Goal: Transaction & Acquisition: Book appointment/travel/reservation

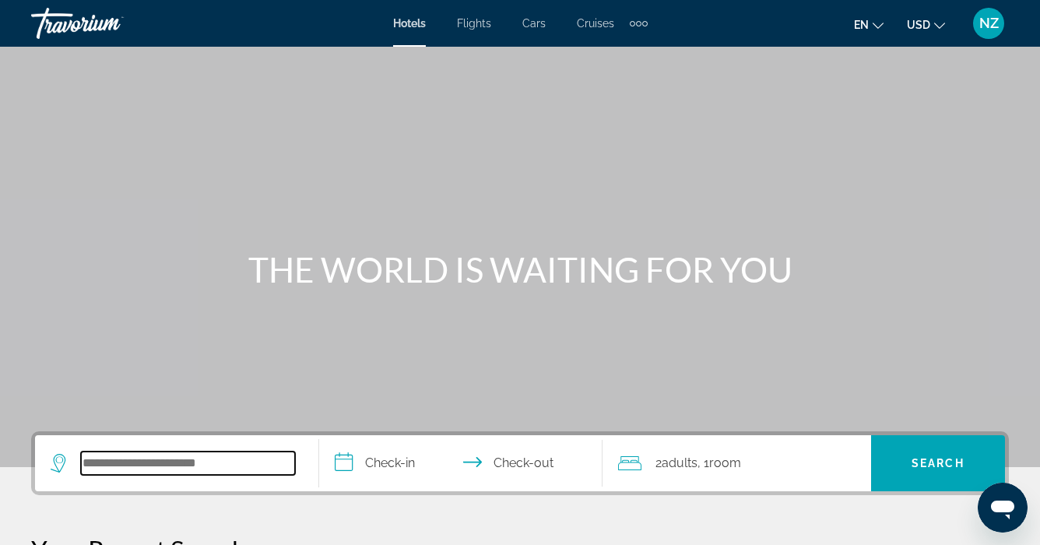
click at [89, 465] on input "Search hotel destination" at bounding box center [188, 463] width 214 height 23
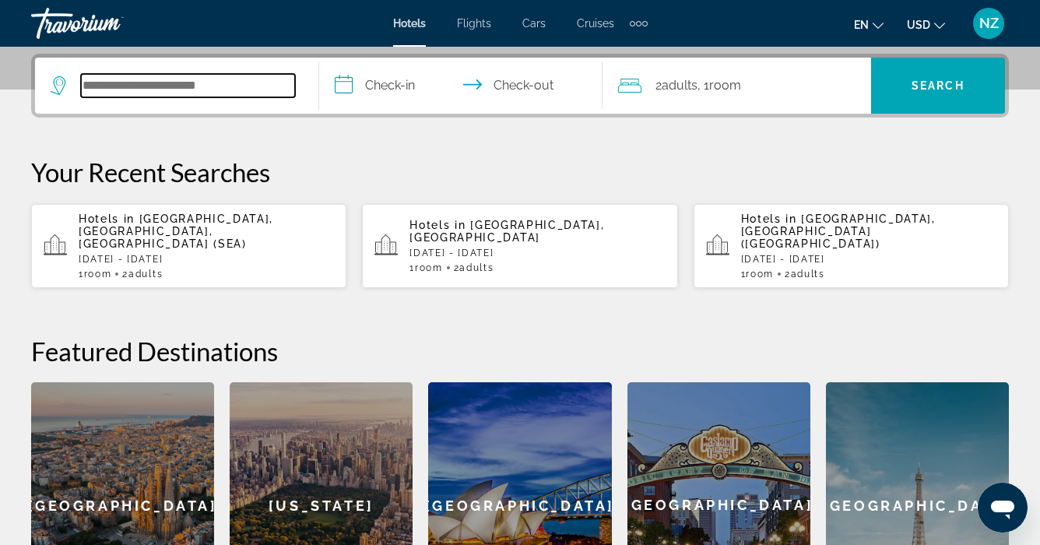
scroll to position [381, 0]
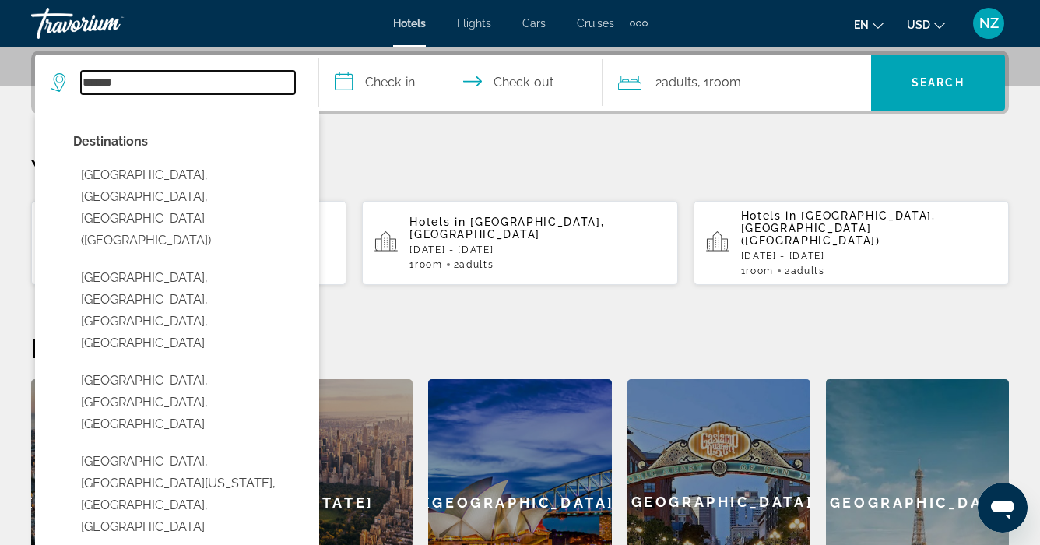
type input "******"
click at [369, 83] on input "**********" at bounding box center [464, 85] width 290 height 61
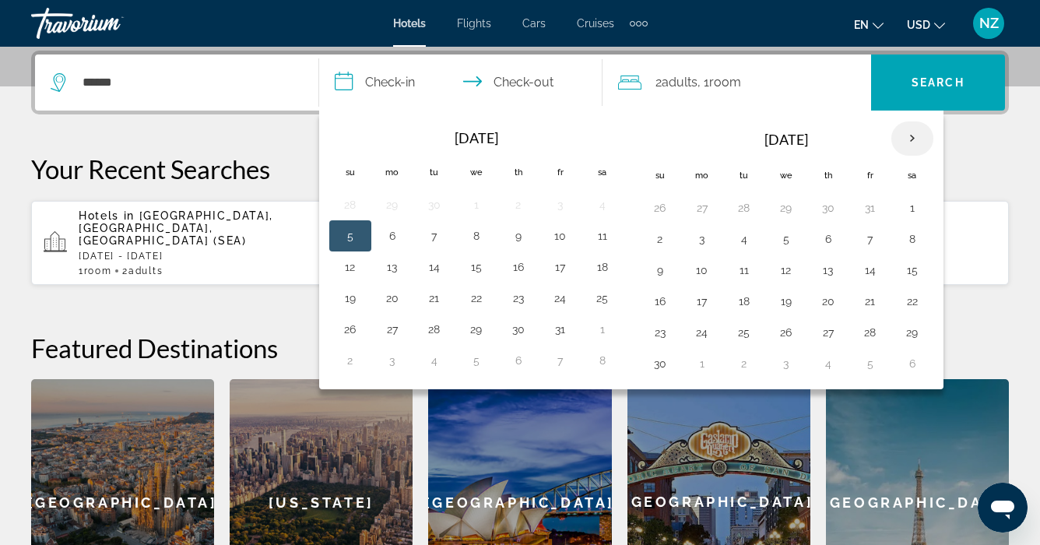
click at [908, 140] on th "Next month" at bounding box center [913, 138] width 42 height 34
click at [518, 329] on button "27" at bounding box center [518, 333] width 25 height 22
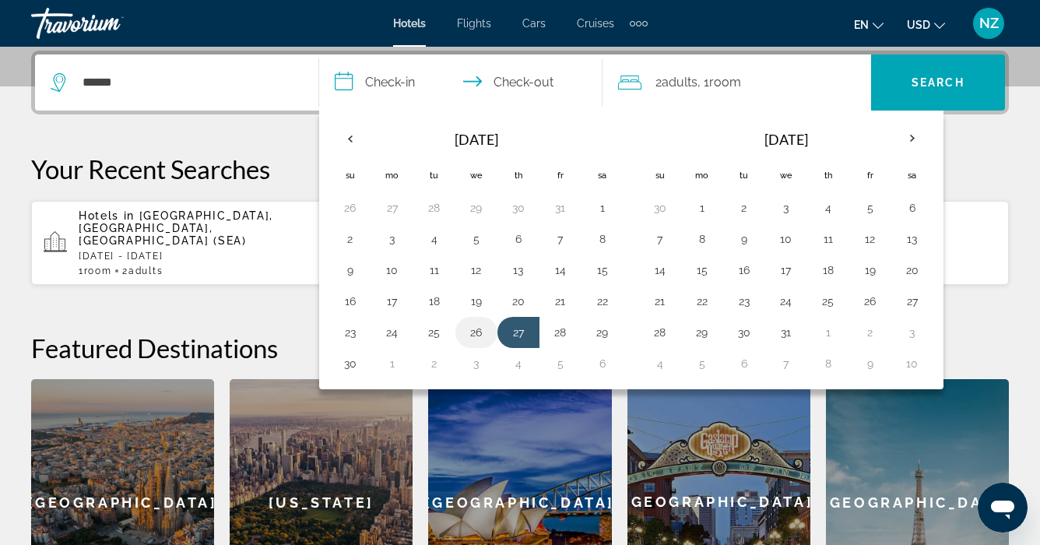
click at [480, 332] on button "26" at bounding box center [476, 333] width 25 height 22
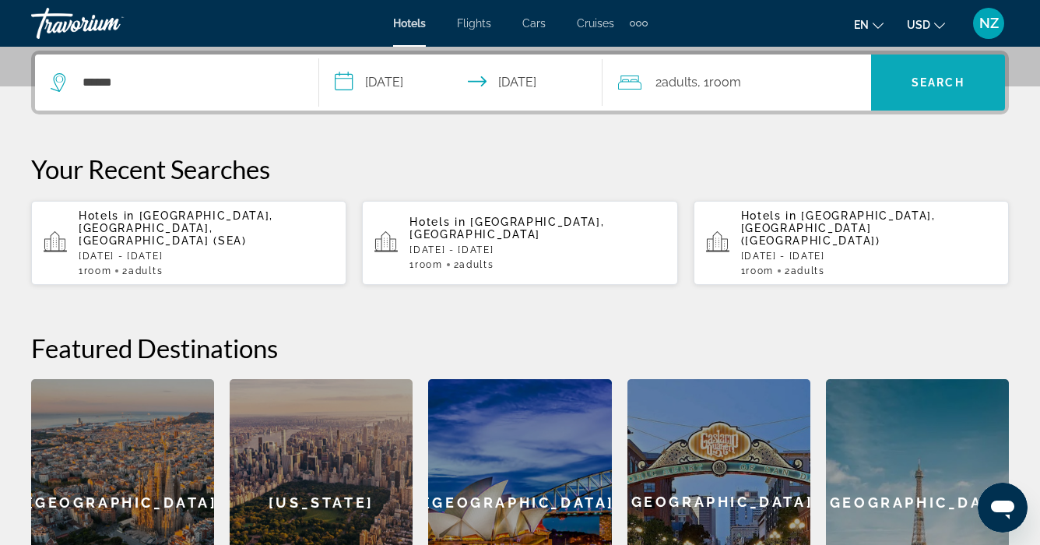
click at [898, 79] on span "Search" at bounding box center [938, 82] width 134 height 37
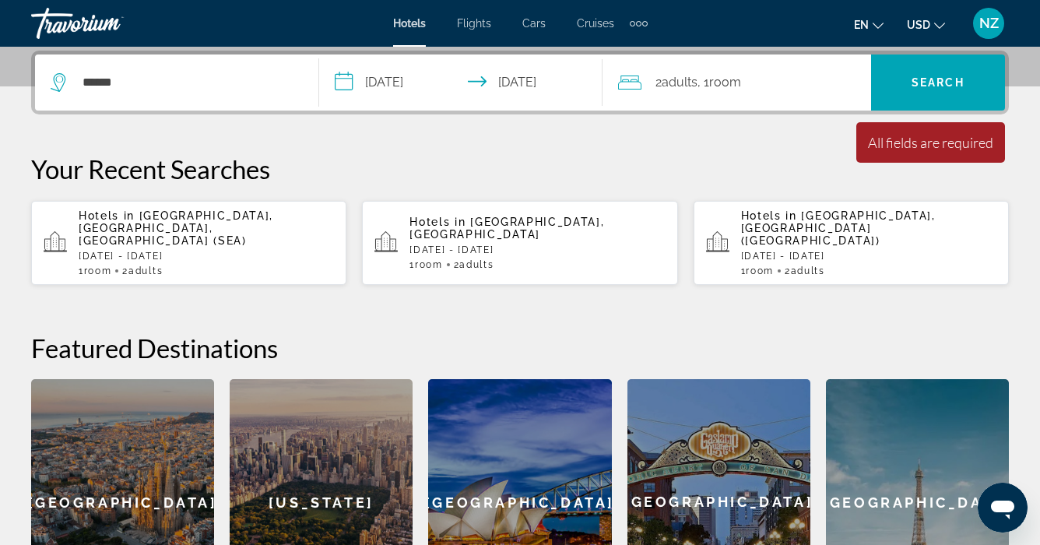
click at [796, 153] on p "Your Recent Searches" at bounding box center [520, 168] width 978 height 31
click at [437, 79] on input "**********" at bounding box center [464, 85] width 290 height 61
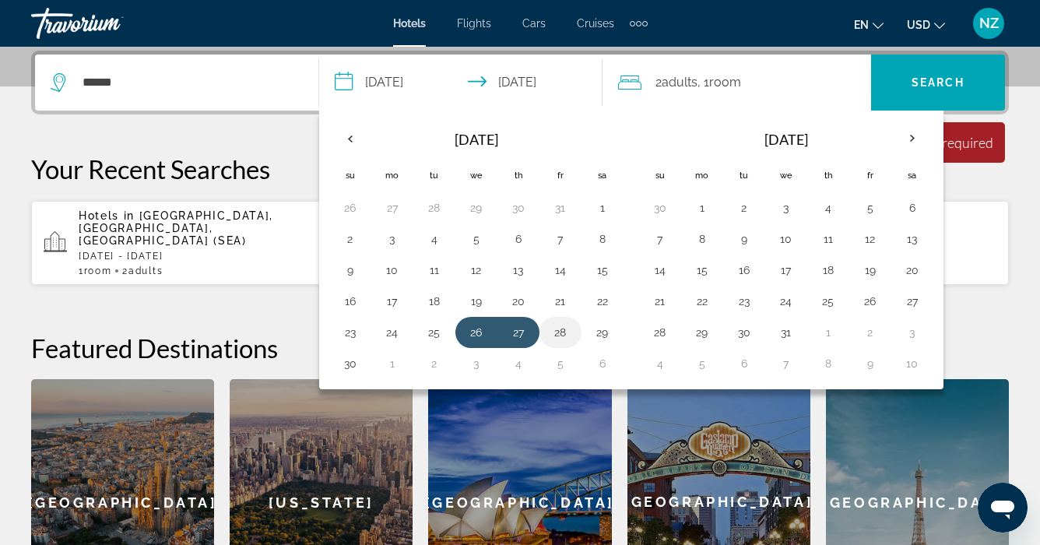
click at [561, 339] on button "28" at bounding box center [560, 333] width 25 height 22
click at [607, 333] on button "29" at bounding box center [602, 333] width 25 height 22
type input "**********"
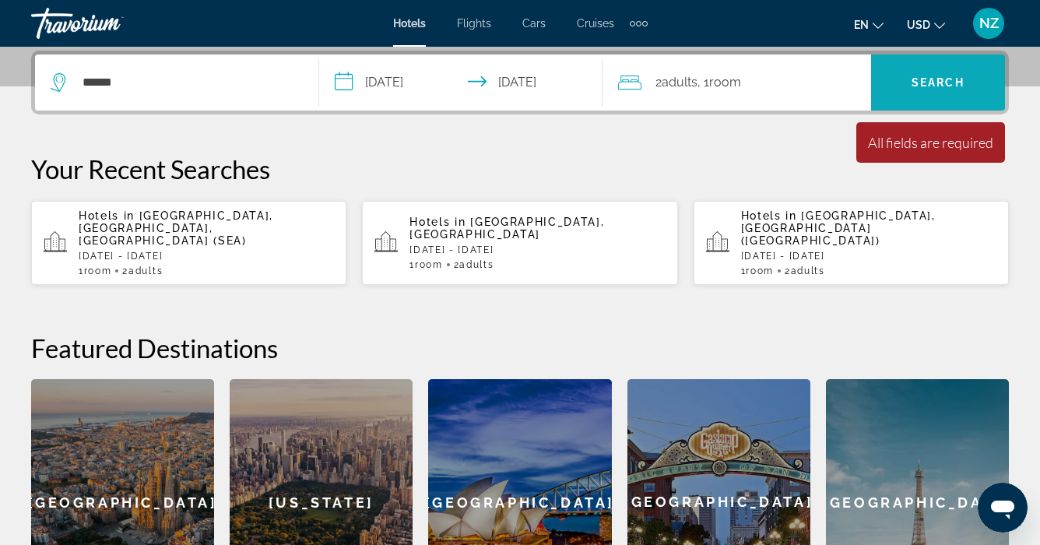
click at [902, 82] on span "Search" at bounding box center [938, 82] width 134 height 37
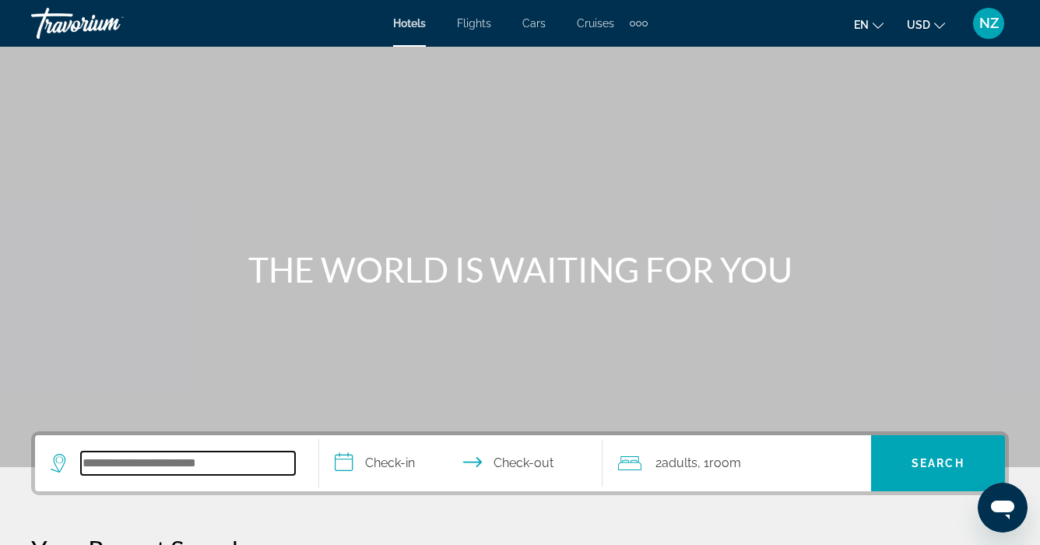
click at [83, 459] on input "Search hotel destination" at bounding box center [188, 463] width 214 height 23
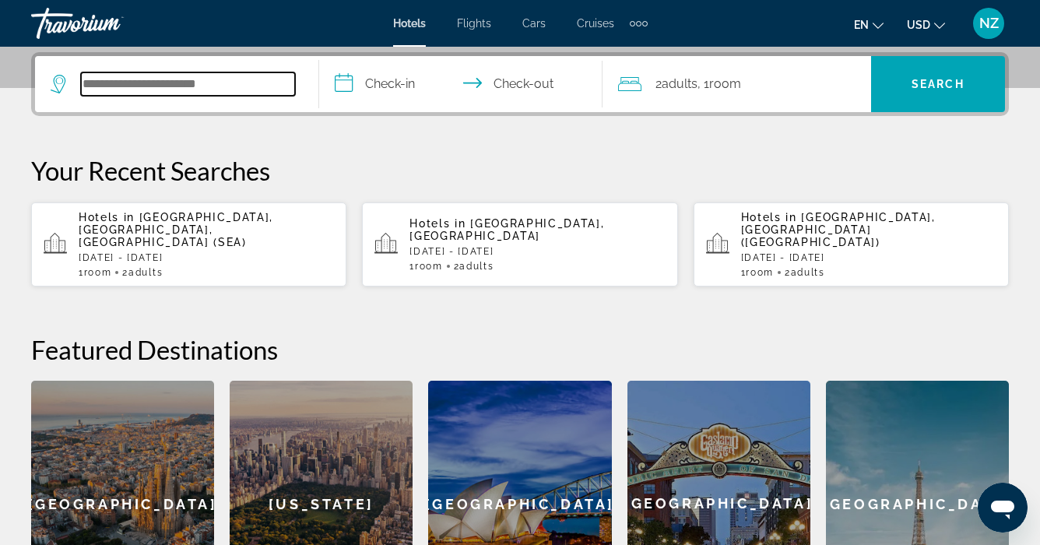
scroll to position [381, 0]
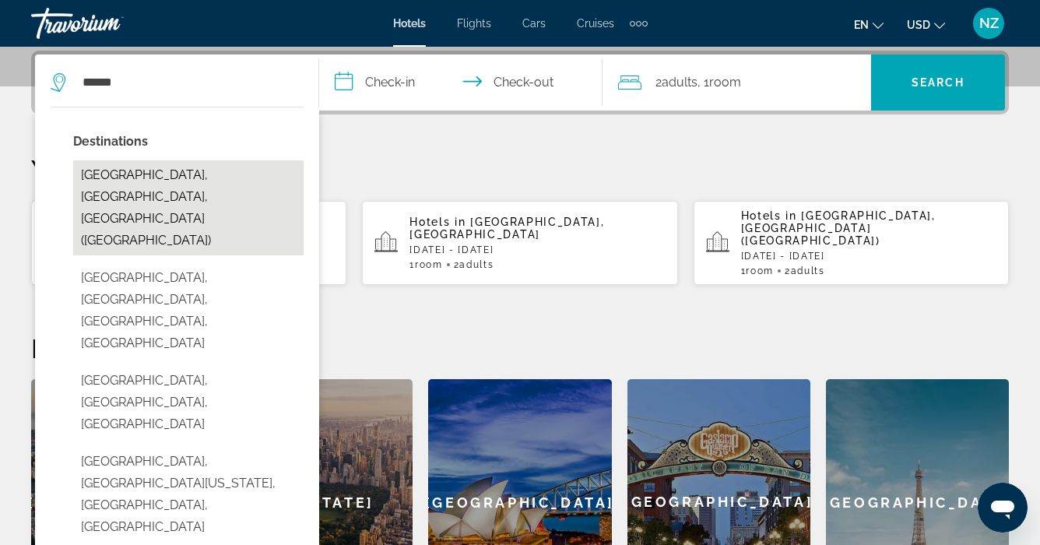
click at [121, 171] on button "[GEOGRAPHIC_DATA], [GEOGRAPHIC_DATA], [GEOGRAPHIC_DATA] ([GEOGRAPHIC_DATA])" at bounding box center [188, 207] width 230 height 95
type input "**********"
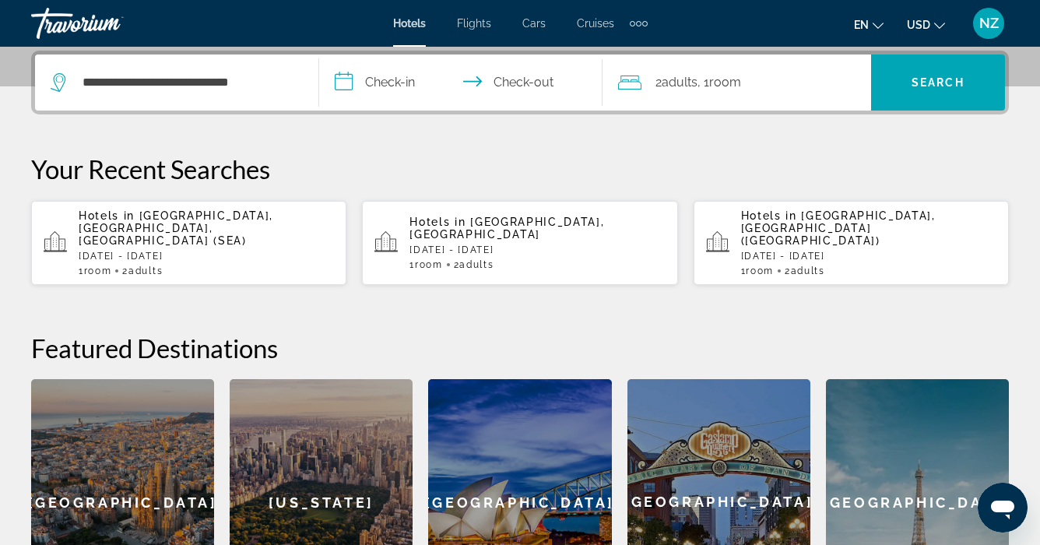
click at [406, 76] on input "**********" at bounding box center [464, 85] width 290 height 61
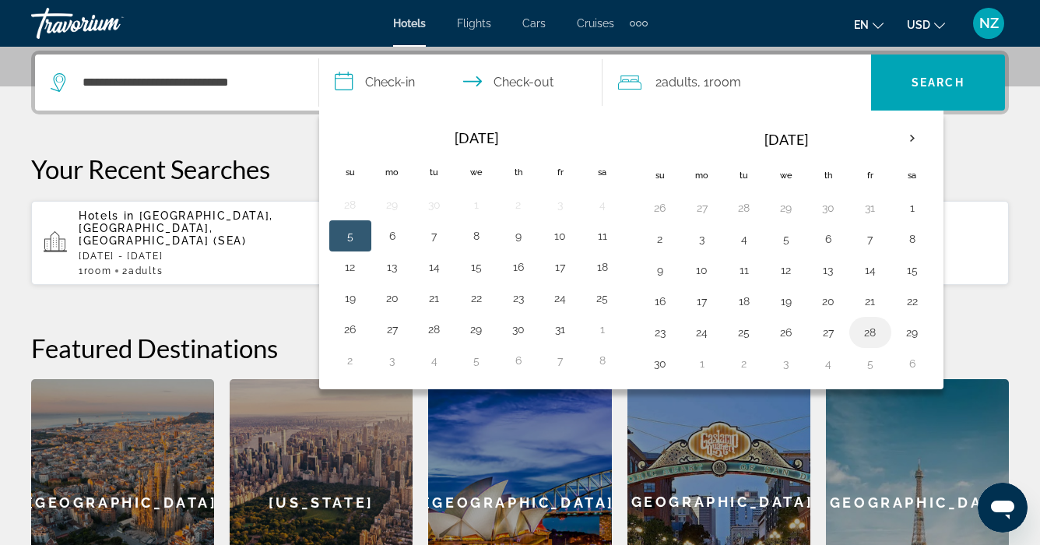
click at [868, 334] on button "28" at bounding box center [870, 333] width 25 height 22
click at [913, 335] on button "29" at bounding box center [912, 333] width 25 height 22
type input "**********"
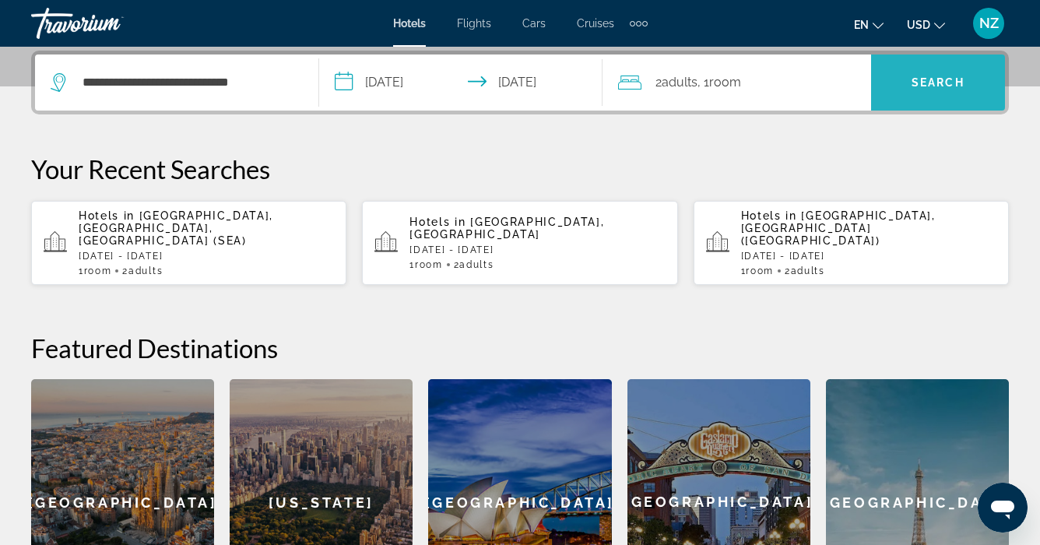
click at [895, 79] on span "Search" at bounding box center [938, 82] width 134 height 37
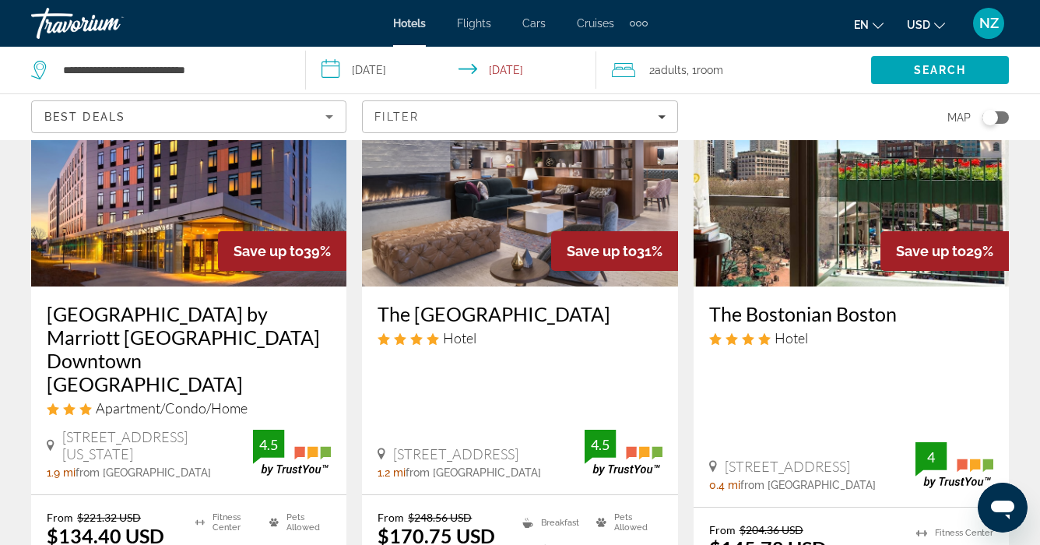
scroll to position [158, 0]
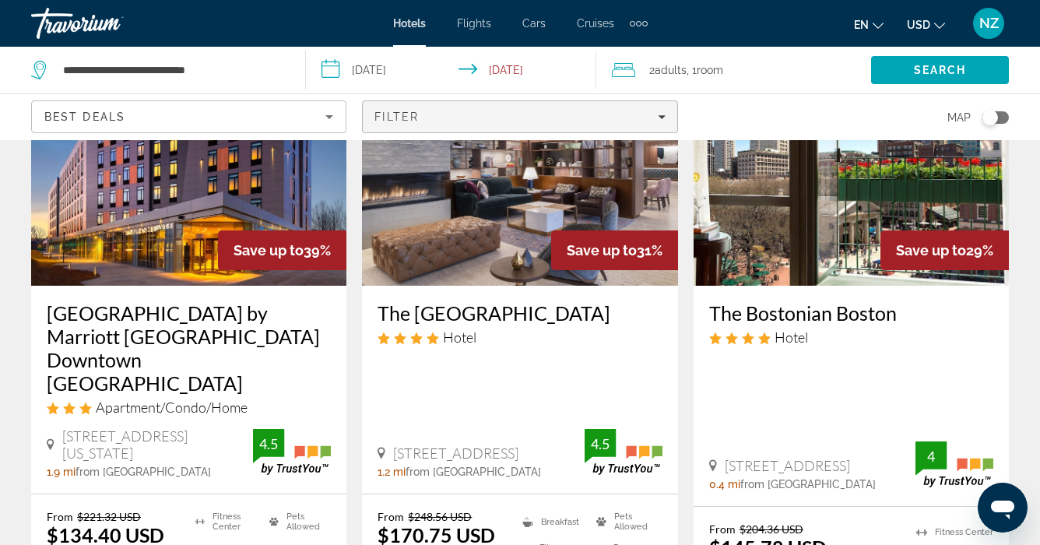
click at [660, 117] on icon "Filters" at bounding box center [662, 117] width 8 height 4
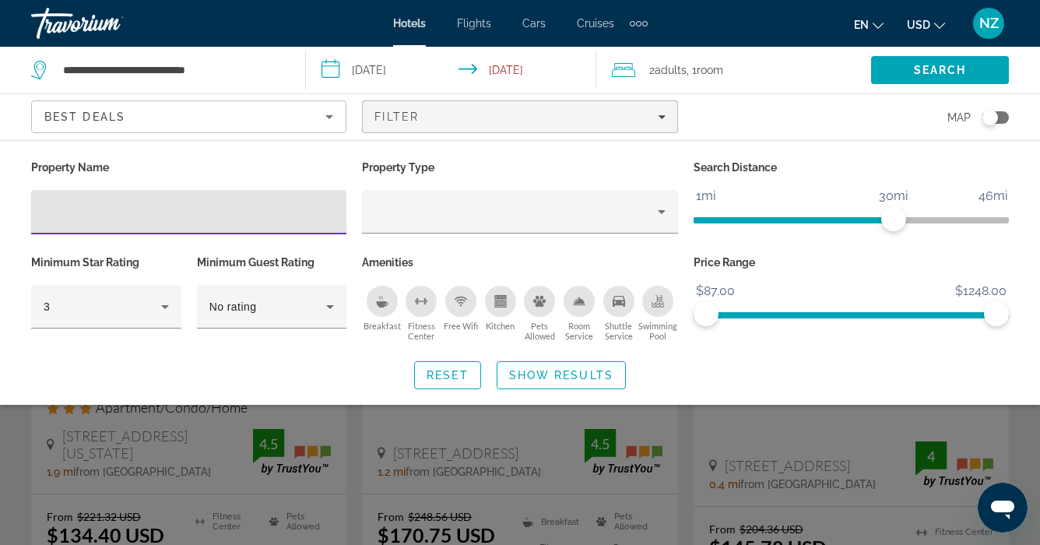
click at [24, 438] on div "Search widget" at bounding box center [520, 389] width 1040 height 311
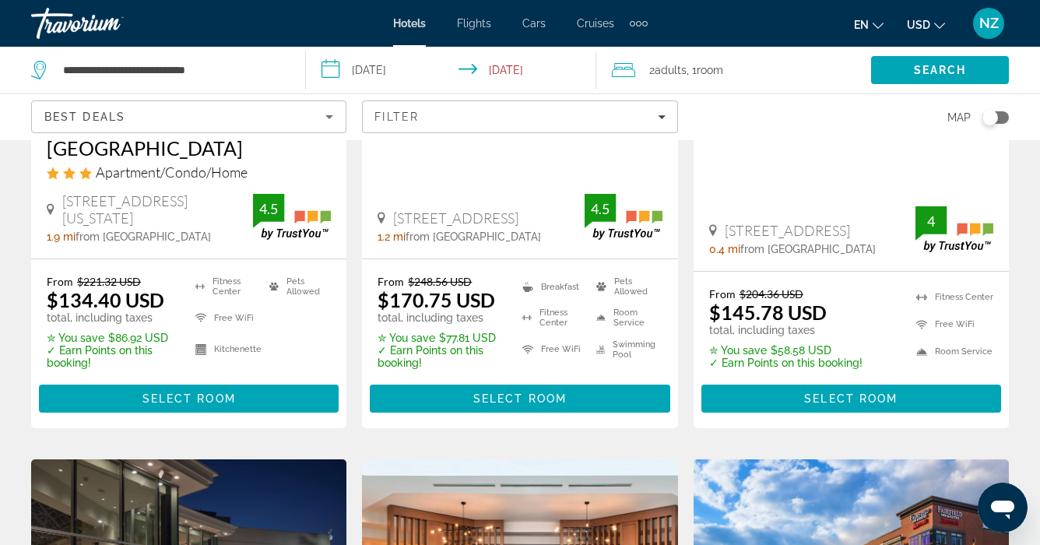
scroll to position [387, 0]
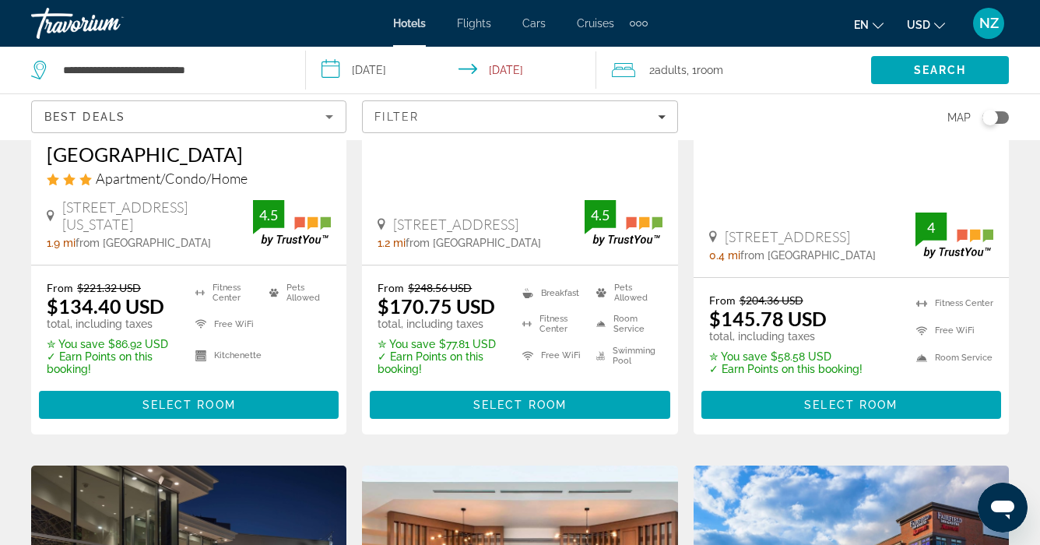
click at [326, 115] on icon "Sort by" at bounding box center [329, 116] width 19 height 19
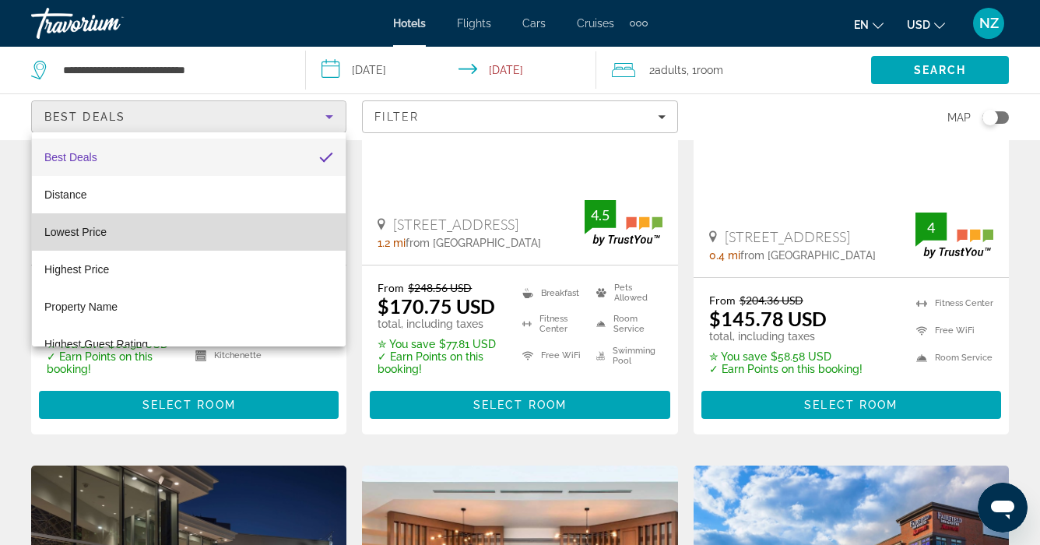
click at [121, 225] on mat-option "Lowest Price" at bounding box center [189, 231] width 314 height 37
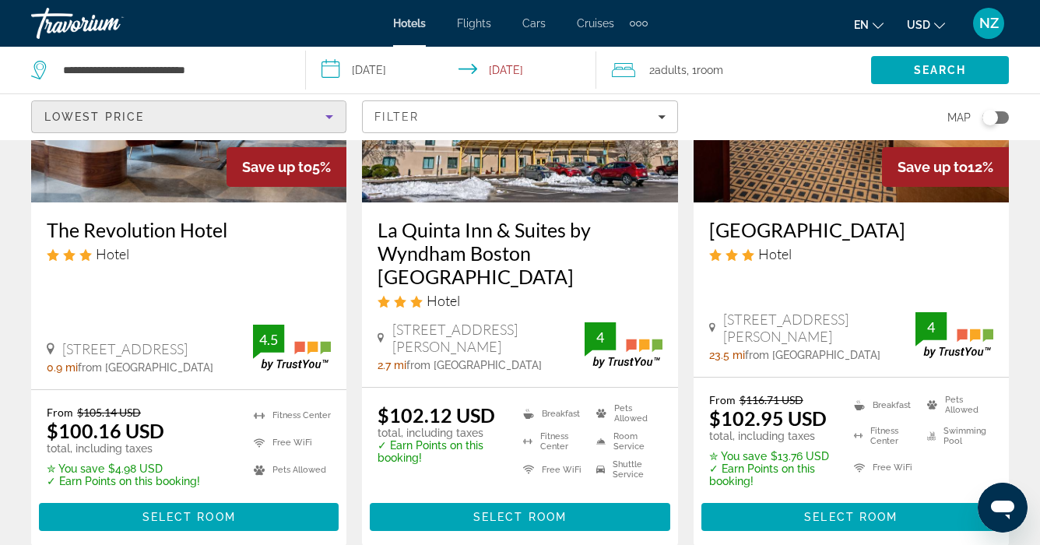
scroll to position [846, 0]
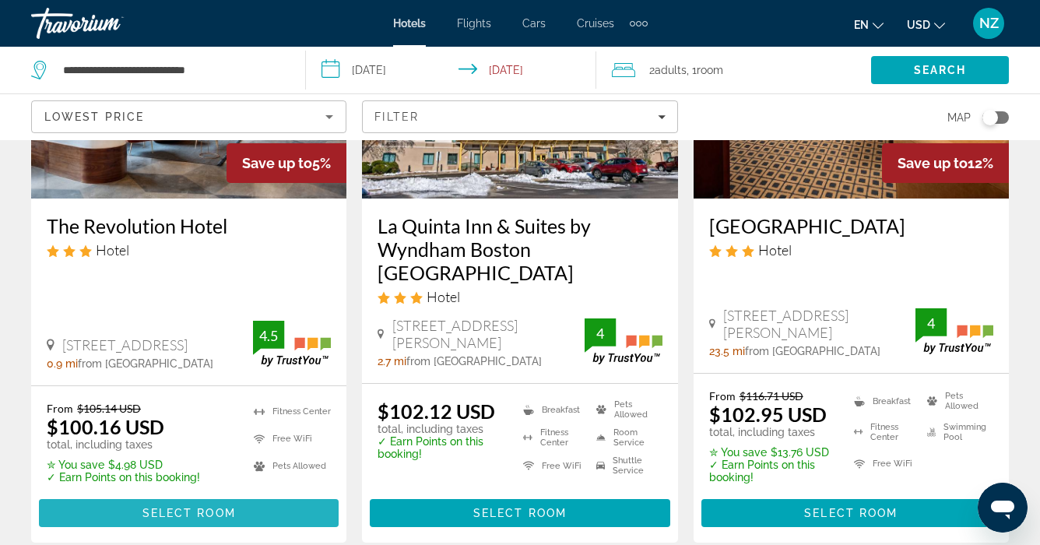
click at [202, 515] on span "Select Room" at bounding box center [188, 513] width 93 height 12
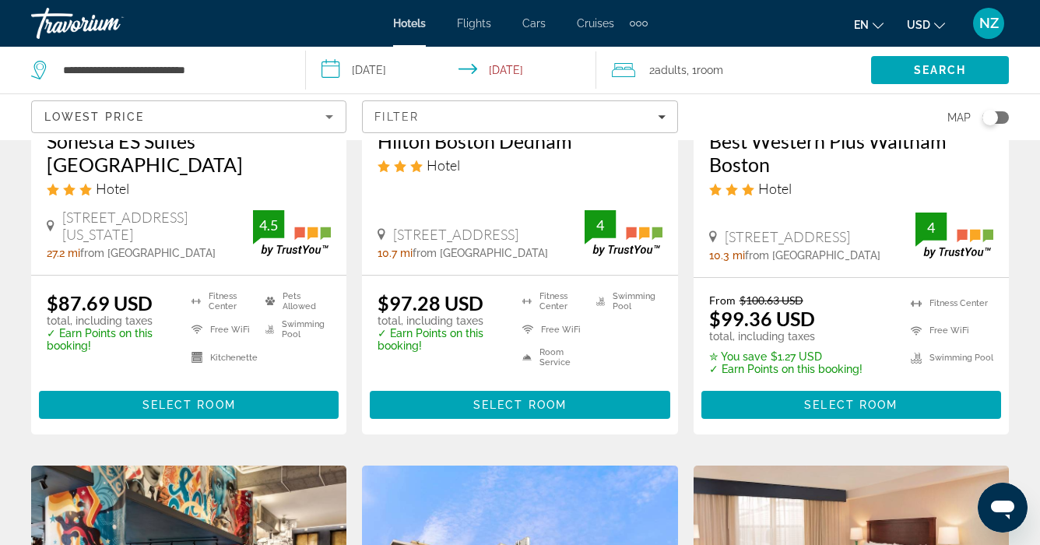
scroll to position [329, 0]
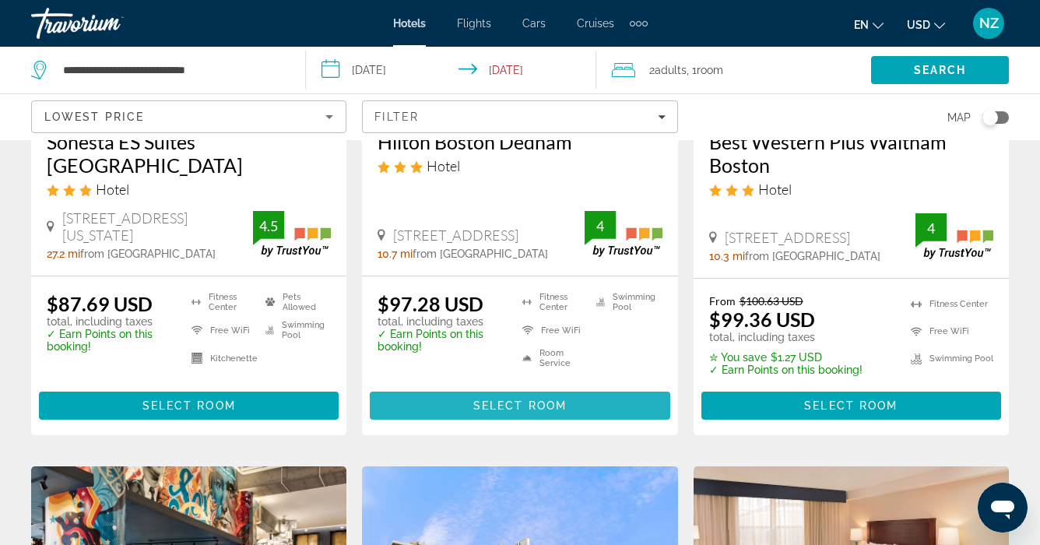
click at [512, 412] on span "Select Room" at bounding box center [519, 405] width 93 height 12
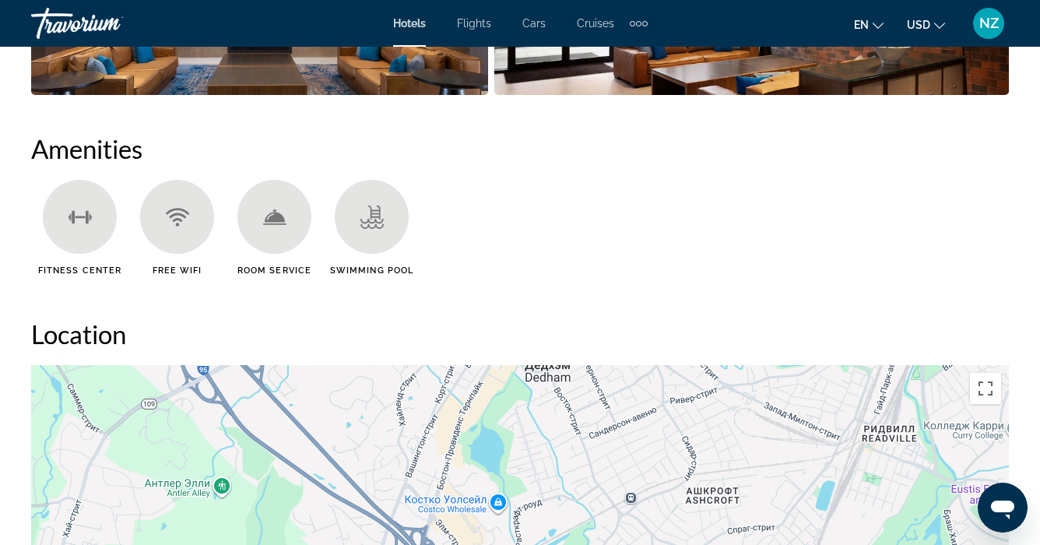
scroll to position [1012, 0]
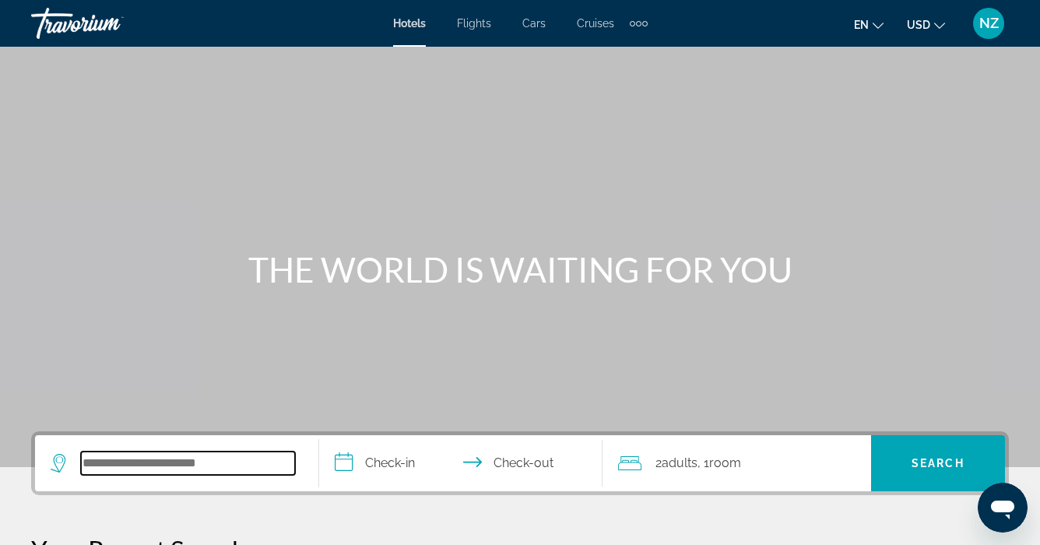
click at [81, 469] on input "Search hotel destination" at bounding box center [188, 463] width 214 height 23
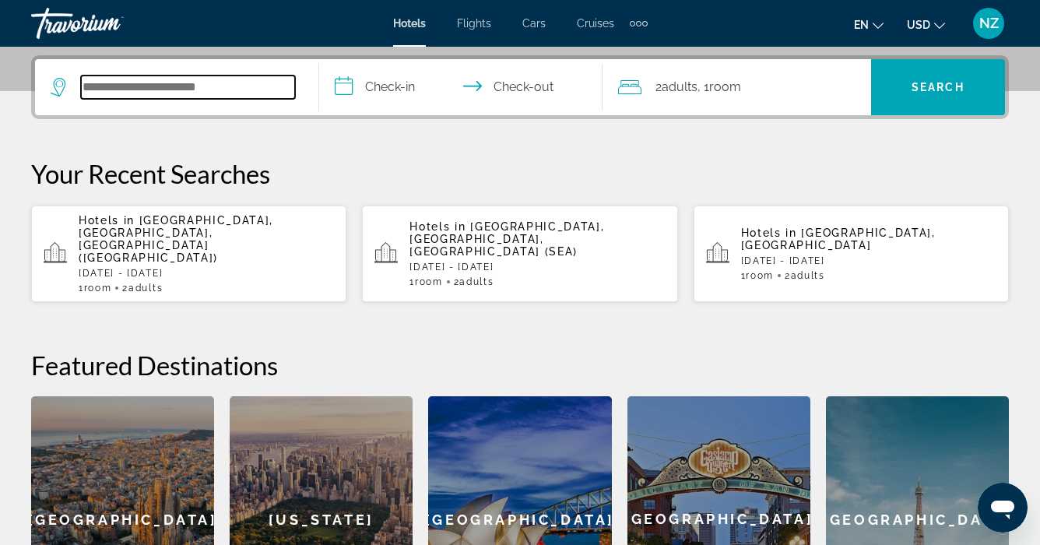
scroll to position [381, 0]
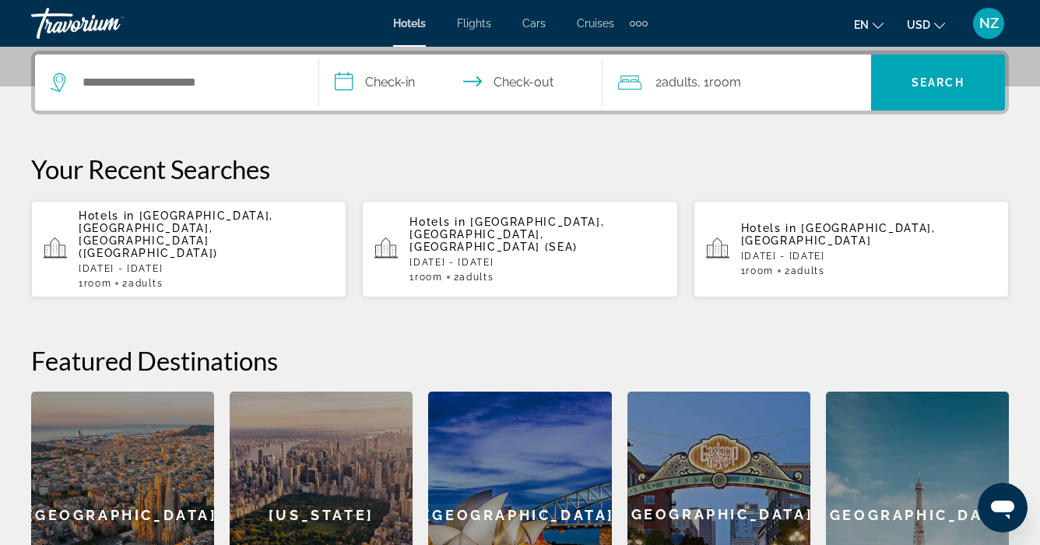
click at [148, 234] on p "Hotels in Boston, MA, United States (BOS)" at bounding box center [206, 234] width 255 height 50
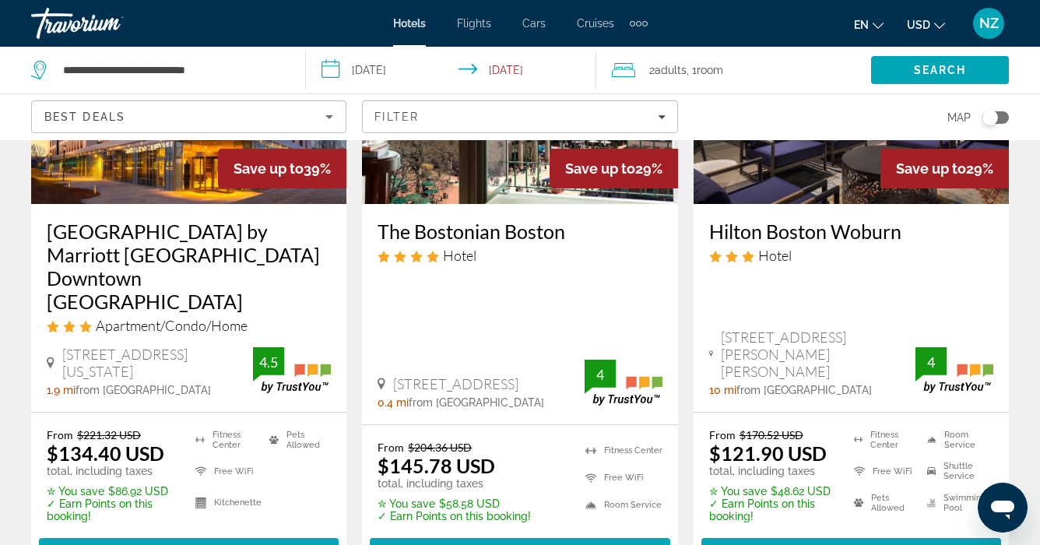
scroll to position [220, 0]
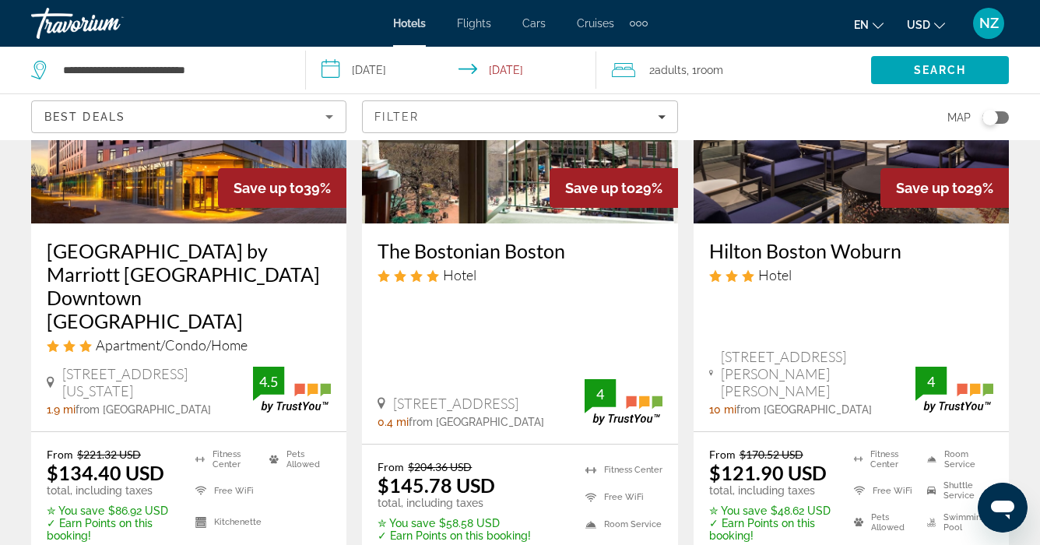
click at [994, 114] on div "Toggle map" at bounding box center [991, 118] width 16 height 16
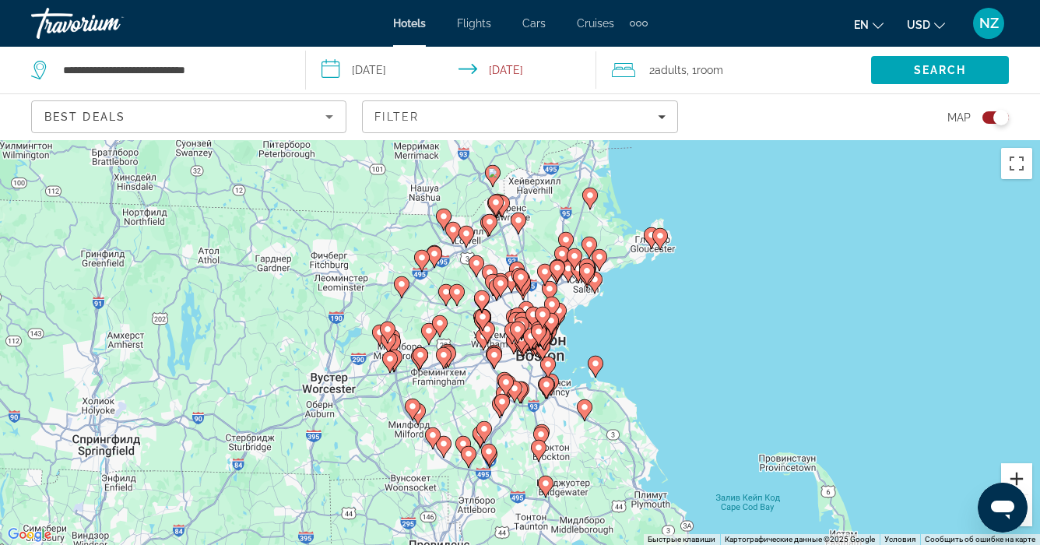
click at [1019, 473] on button "Увеличить" at bounding box center [1016, 478] width 31 height 31
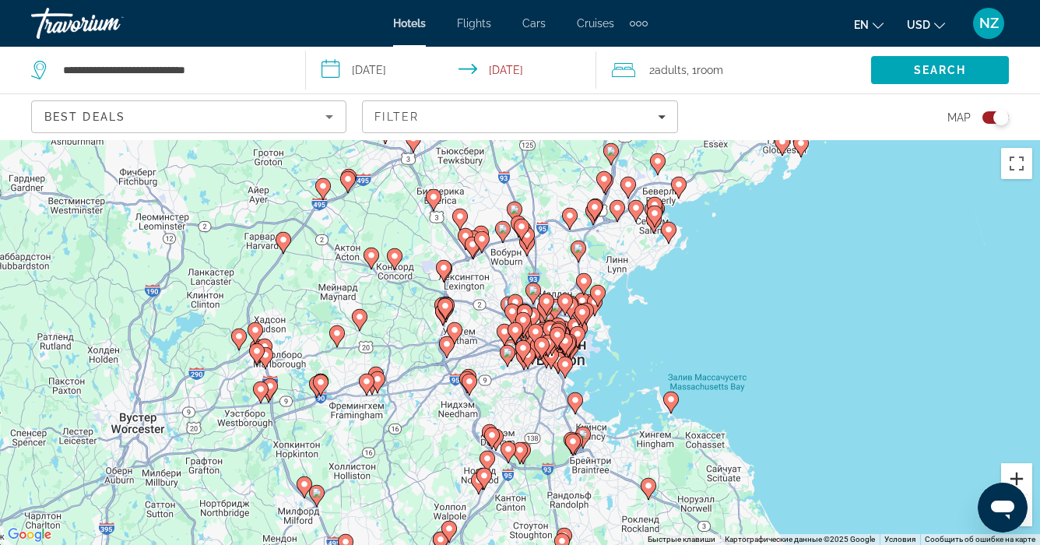
click at [1019, 473] on button "Увеличить" at bounding box center [1016, 478] width 31 height 31
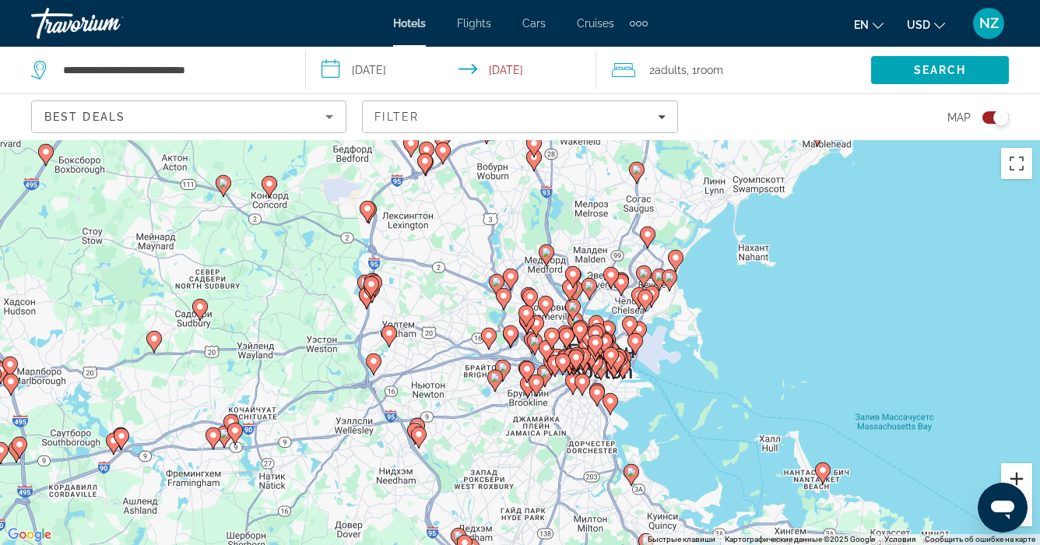
click at [1019, 473] on button "Увеличить" at bounding box center [1016, 478] width 31 height 31
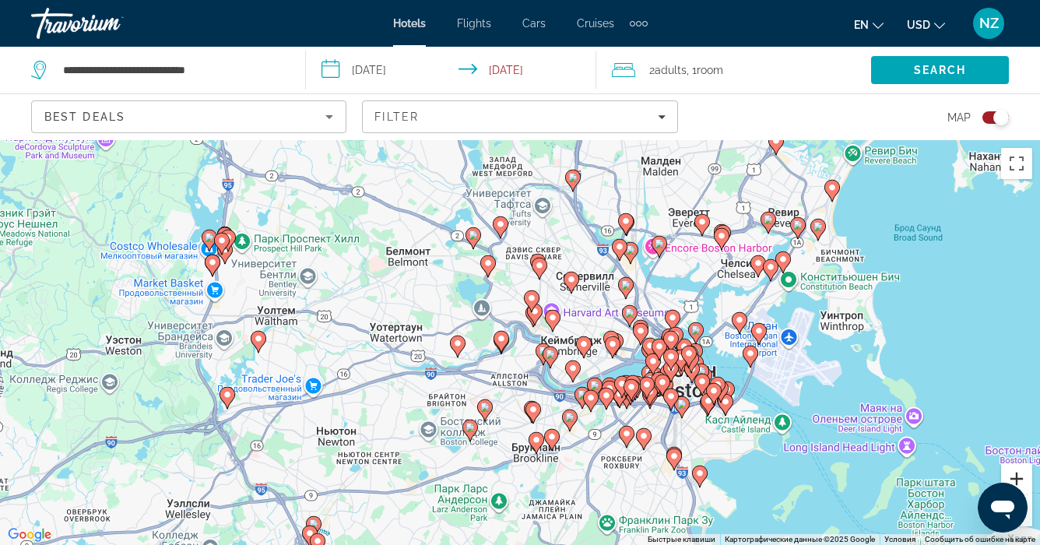
click at [1019, 473] on button "Увеличить" at bounding box center [1016, 478] width 31 height 31
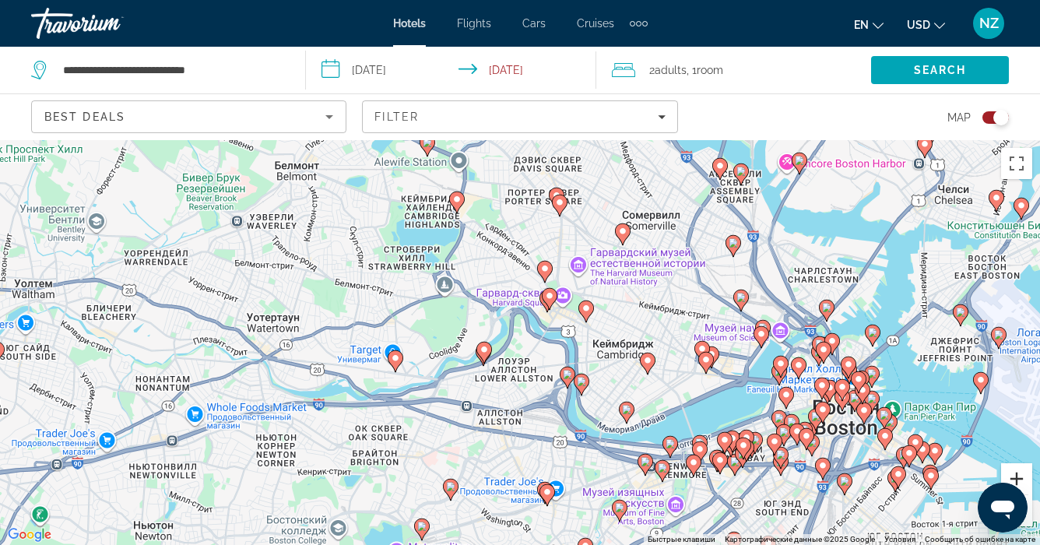
click at [1019, 473] on button "Увеличить" at bounding box center [1016, 478] width 31 height 31
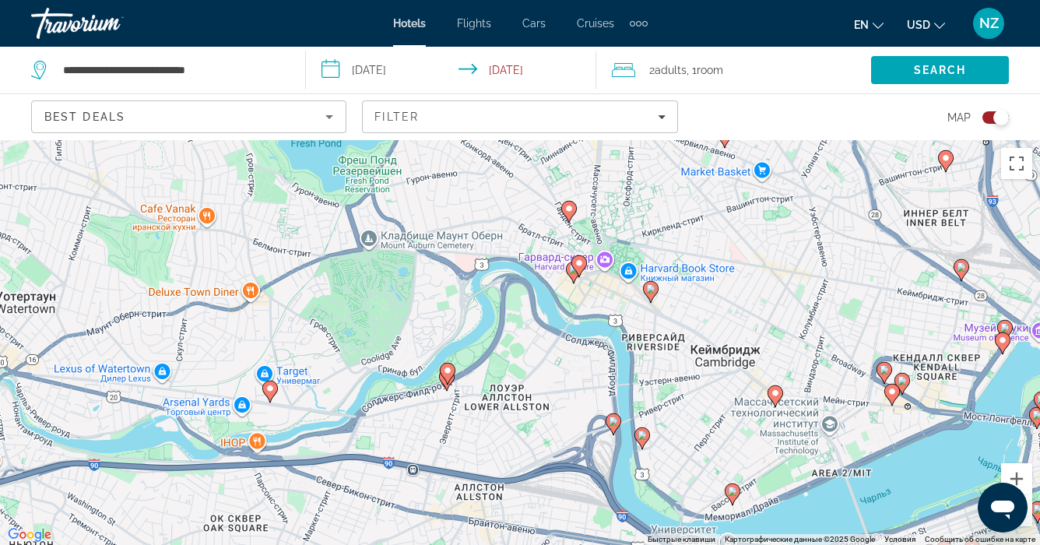
click at [923, 444] on div "Чтобы активировать перетаскивание с помощью клавиатуры, нажмите Alt + Ввод. Пос…" at bounding box center [520, 342] width 1040 height 405
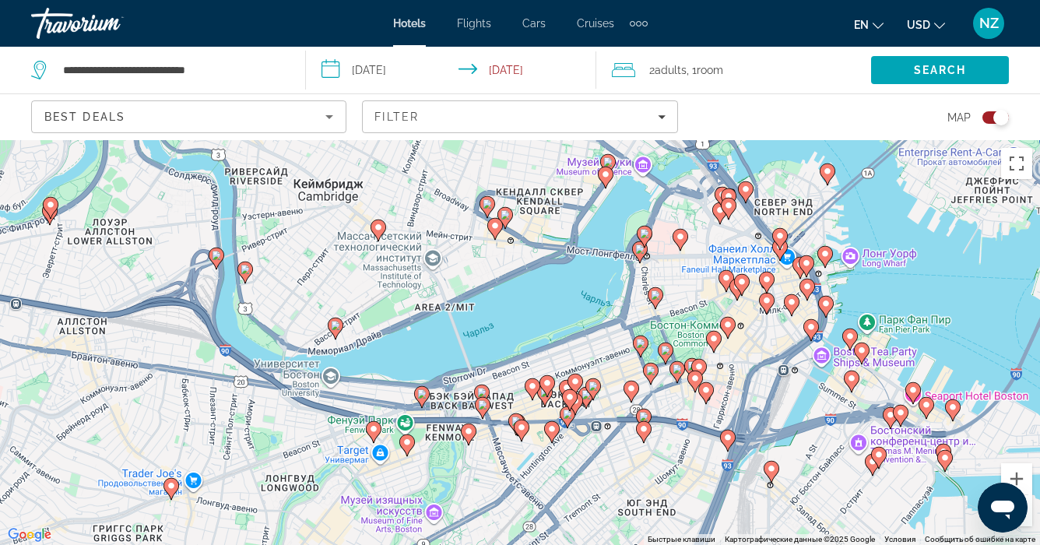
drag, startPoint x: 845, startPoint y: 346, endPoint x: 445, endPoint y: 180, distance: 433.2
click at [445, 180] on div "Чтобы активировать перетаскивание с помощью клавиатуры, нажмите Alt + Ввод. Пос…" at bounding box center [520, 342] width 1040 height 405
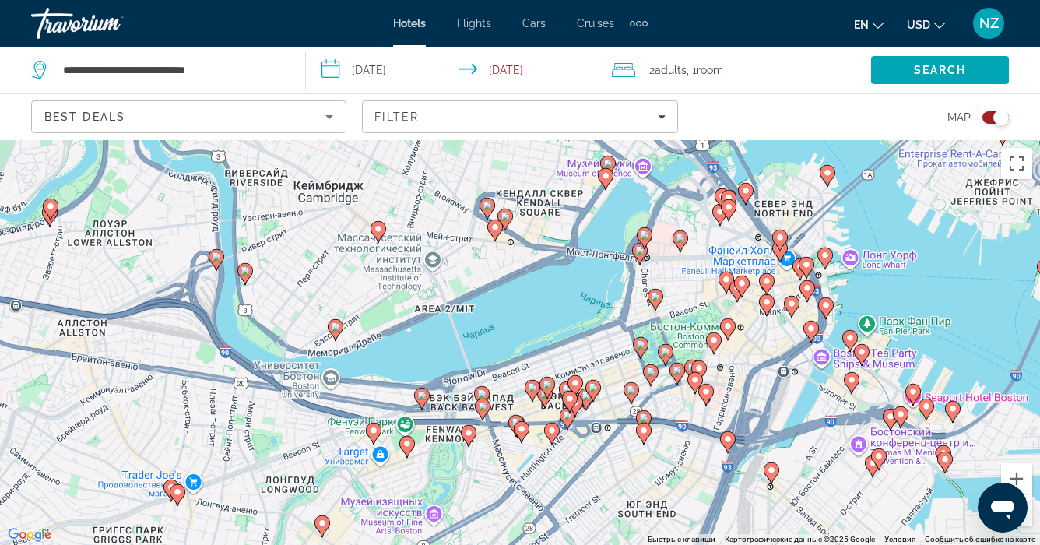
click at [852, 388] on icon "Main content" at bounding box center [852, 383] width 14 height 20
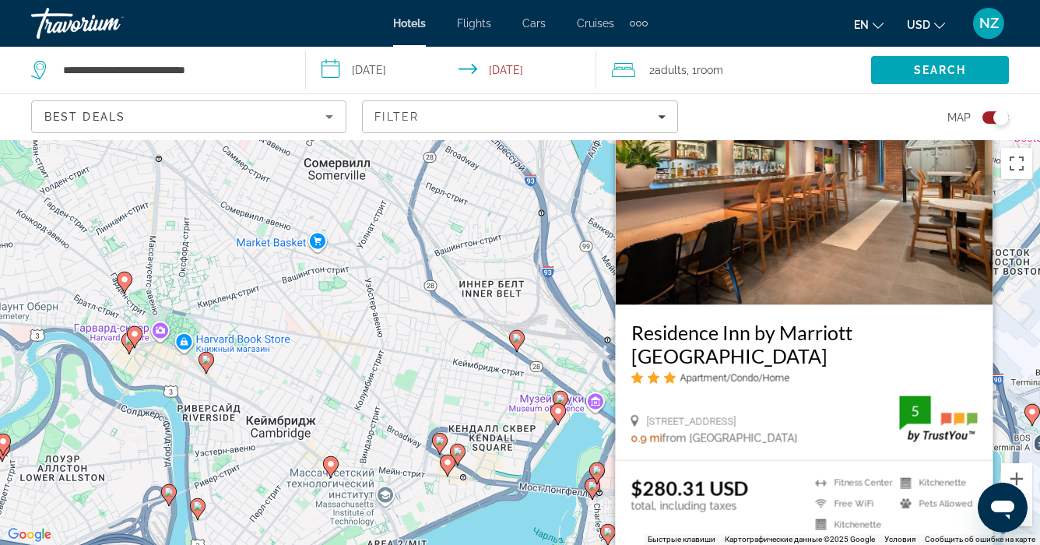
click at [558, 344] on div "Чтобы активировать перетаскивание с помощью клавиатуры, нажмите Alt + Ввод. Пос…" at bounding box center [520, 342] width 1040 height 405
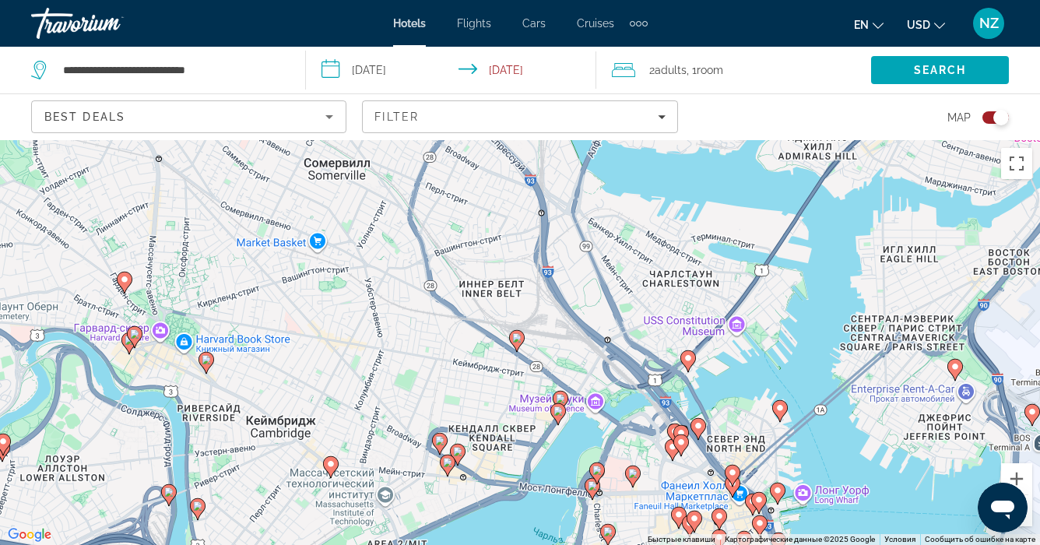
click at [674, 459] on gmp-advanced-marker "Main content" at bounding box center [673, 449] width 16 height 23
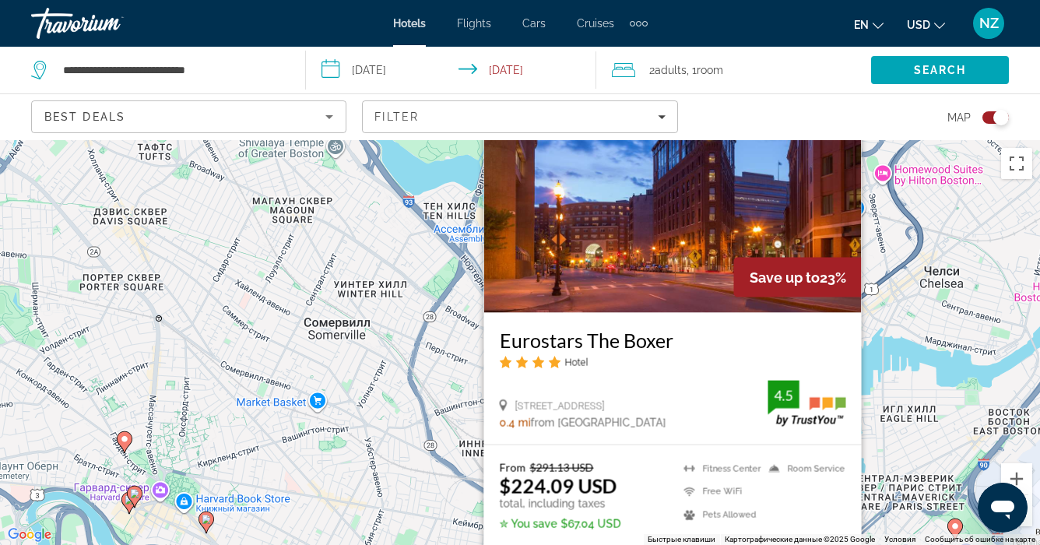
click at [691, 396] on div "107 Merrimac St, Boston 0.4 mi from Boston city center from hotel 4.5" at bounding box center [673, 405] width 346 height 48
click at [326, 114] on icon "Sort by" at bounding box center [329, 116] width 19 height 19
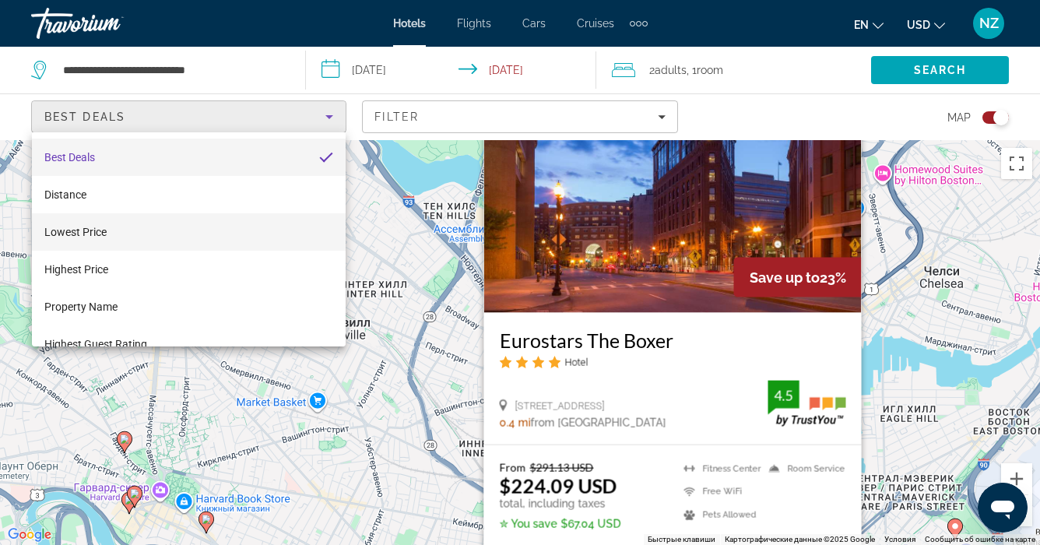
click at [221, 227] on mat-option "Lowest Price" at bounding box center [189, 231] width 314 height 37
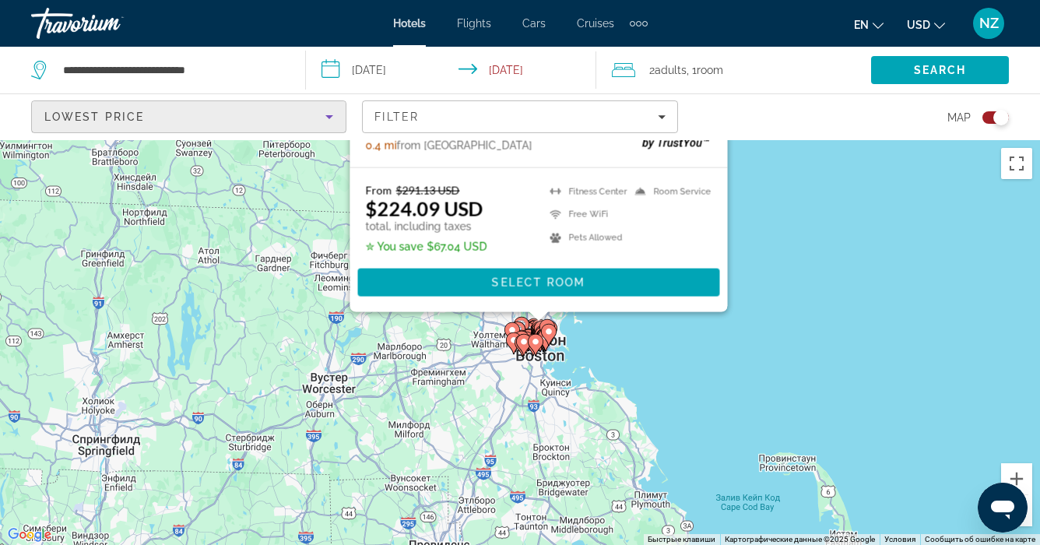
click at [398, 352] on div "Чтобы активировать перетаскивание с помощью клавиатуры, нажмите Alt + Ввод. Пос…" at bounding box center [520, 342] width 1040 height 405
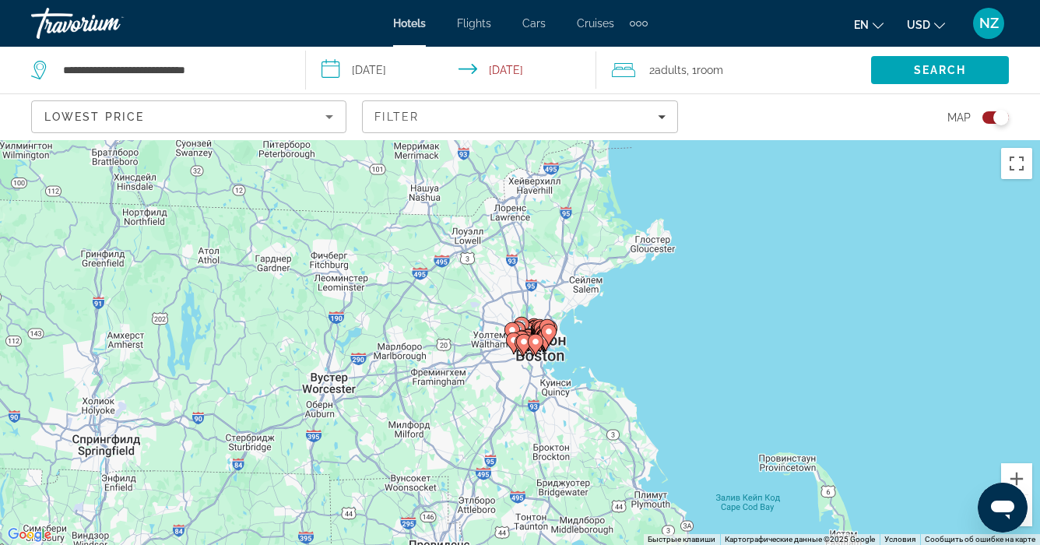
scroll to position [140, 0]
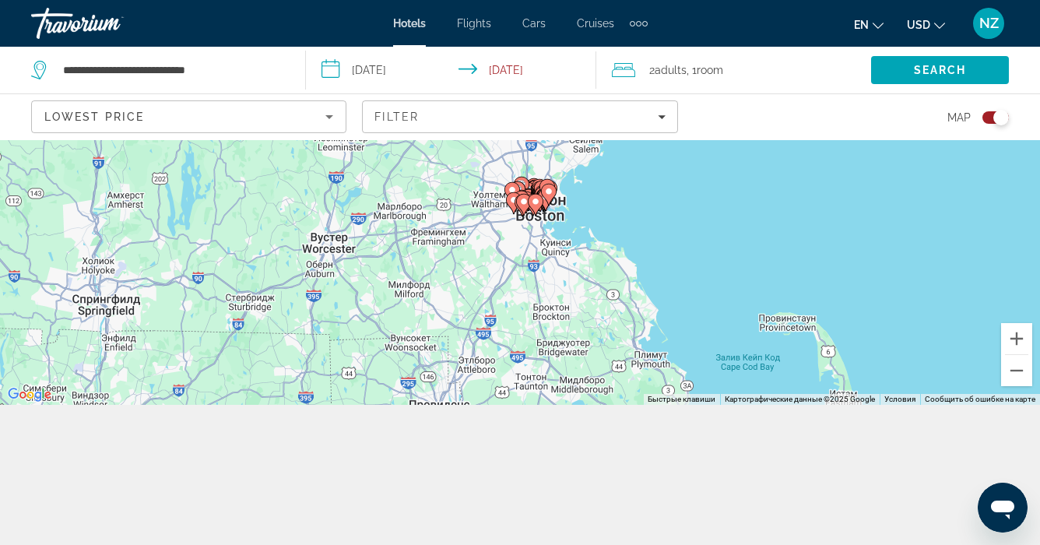
click at [1000, 113] on div "Toggle map" at bounding box center [1002, 118] width 16 height 16
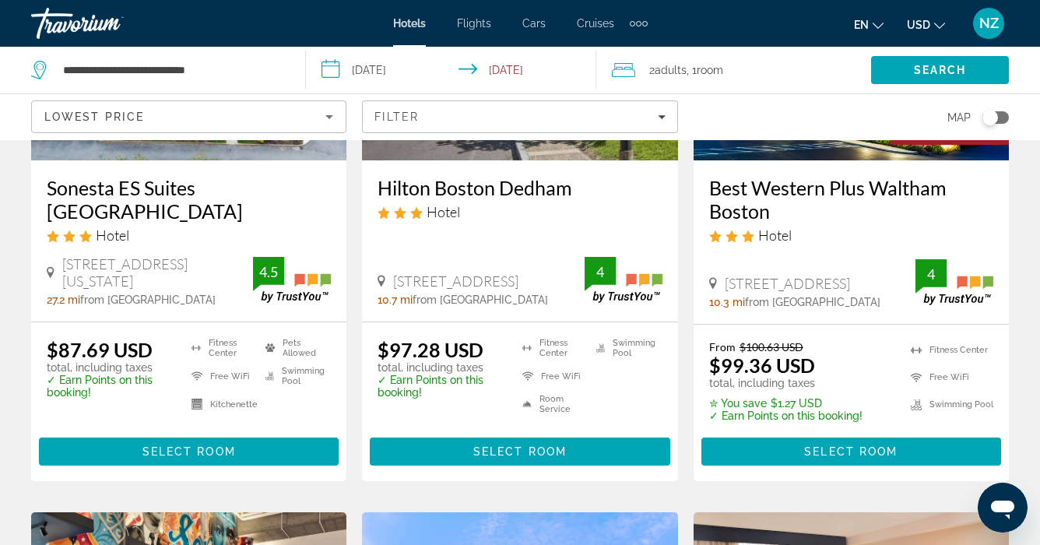
scroll to position [345, 0]
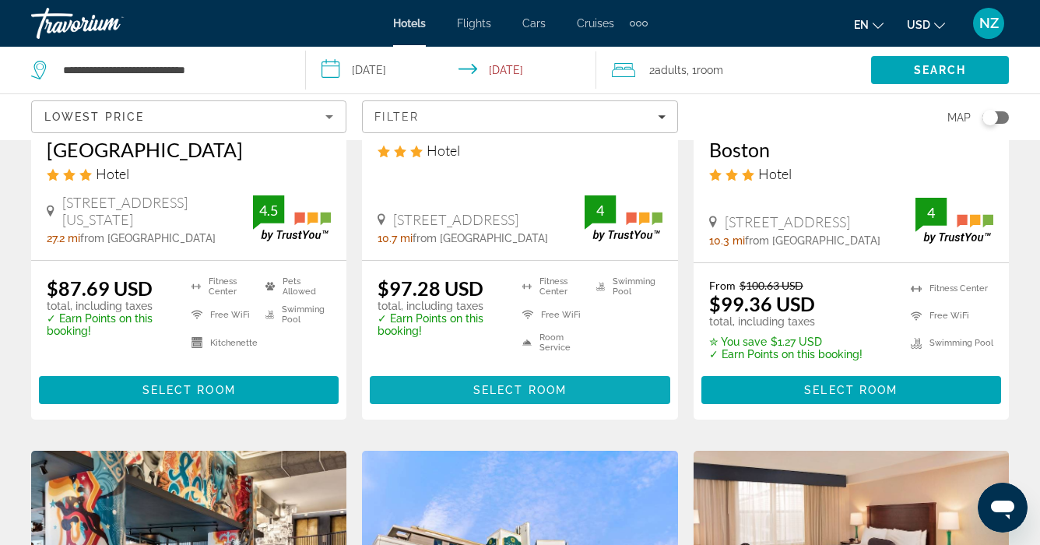
click at [501, 396] on span "Select Room" at bounding box center [519, 390] width 93 height 12
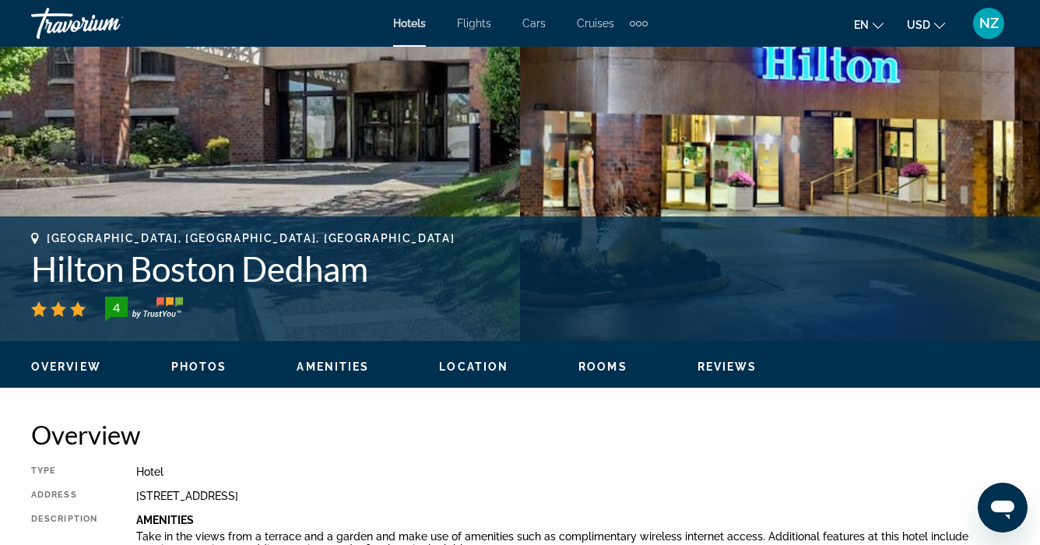
scroll to position [432, 0]
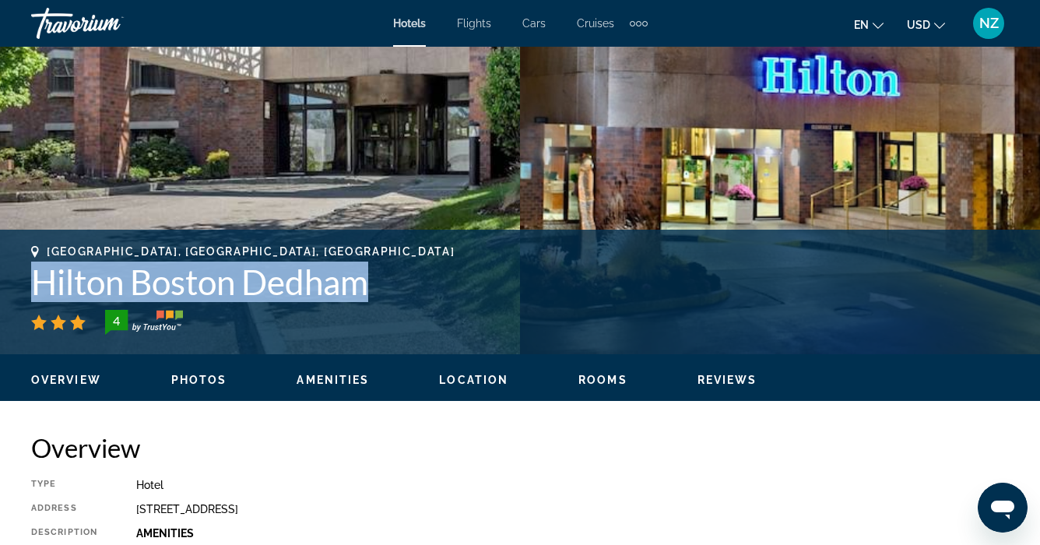
drag, startPoint x: 382, startPoint y: 287, endPoint x: 33, endPoint y: 270, distance: 349.2
click at [33, 270] on h1 "Hilton Boston Dedham" at bounding box center [520, 282] width 978 height 40
copy h1 "Hilton Boston Dedham"
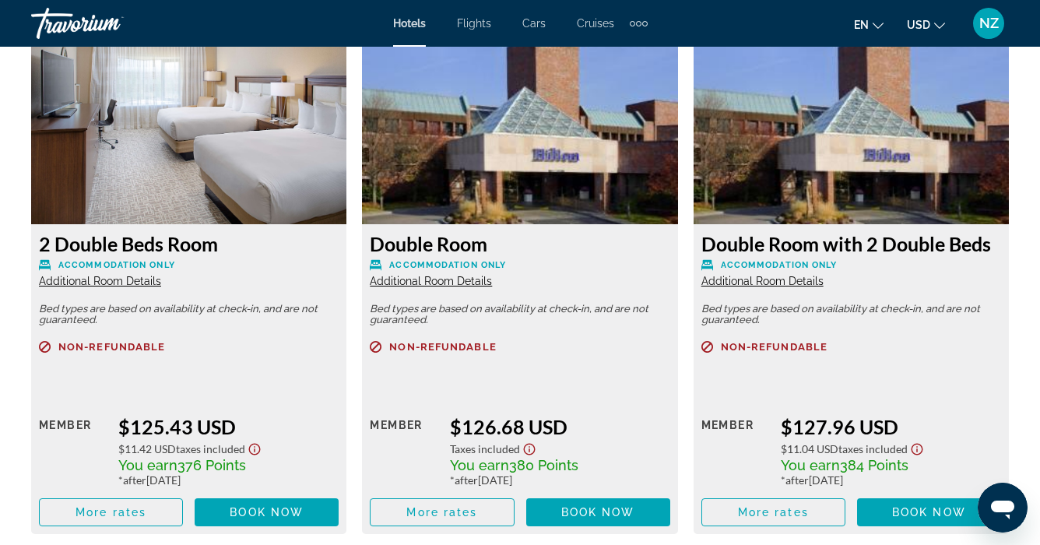
scroll to position [4085, 0]
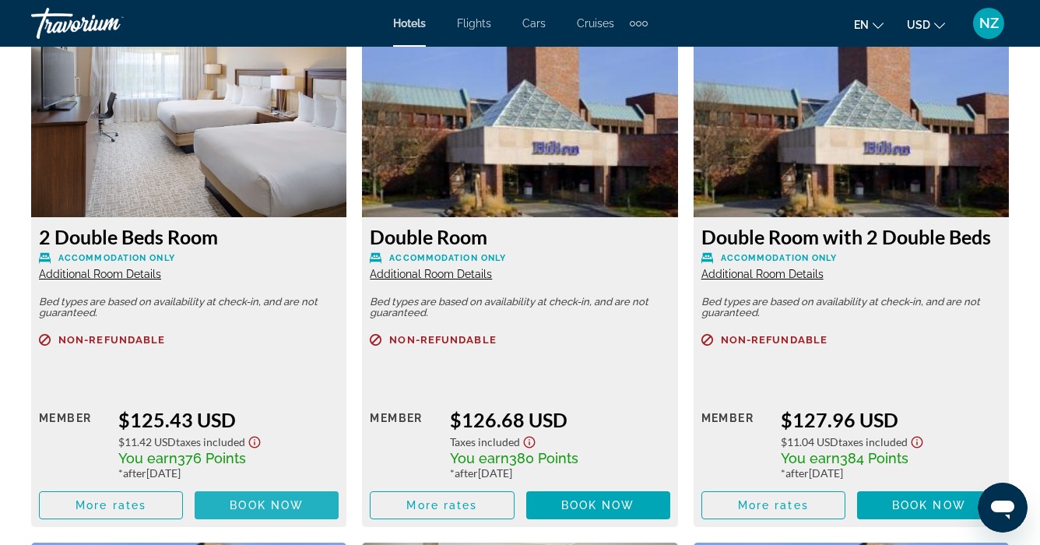
click at [270, 503] on span "Book now" at bounding box center [267, 505] width 74 height 12
